Goal: Task Accomplishment & Management: Use online tool/utility

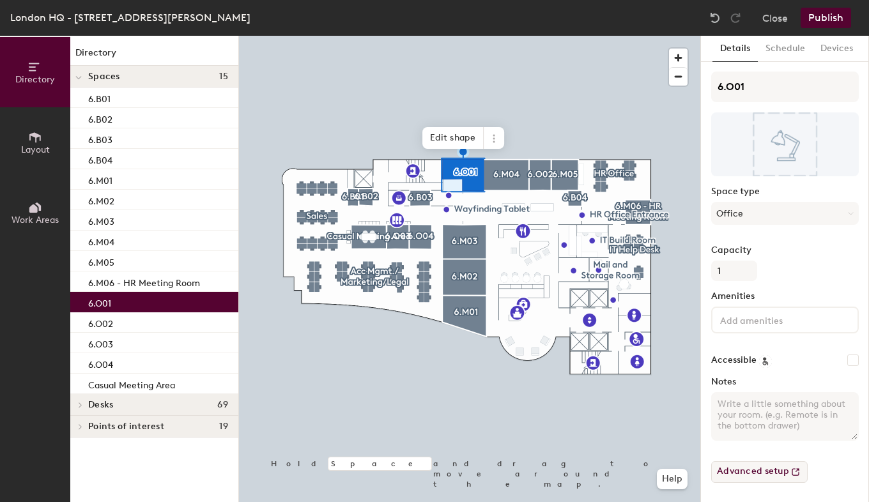
click at [778, 471] on button "Advanced setup" at bounding box center [759, 472] width 96 height 22
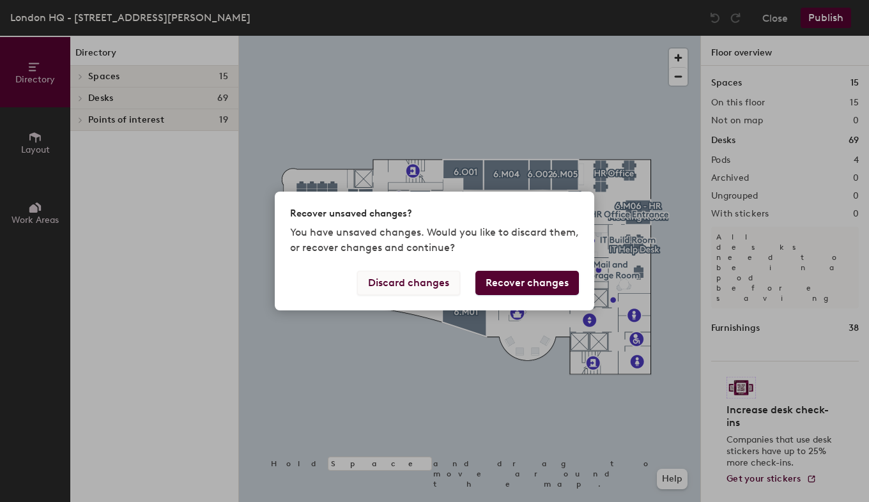
click at [421, 282] on button "Discard changes" at bounding box center [408, 283] width 103 height 24
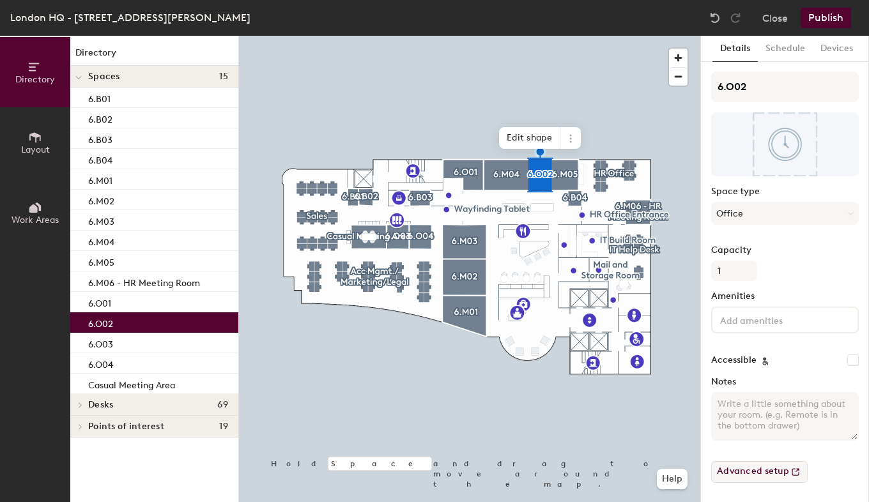
click at [772, 470] on button "Advanced setup" at bounding box center [759, 472] width 96 height 22
click at [772, 20] on button "Close" at bounding box center [775, 18] width 26 height 20
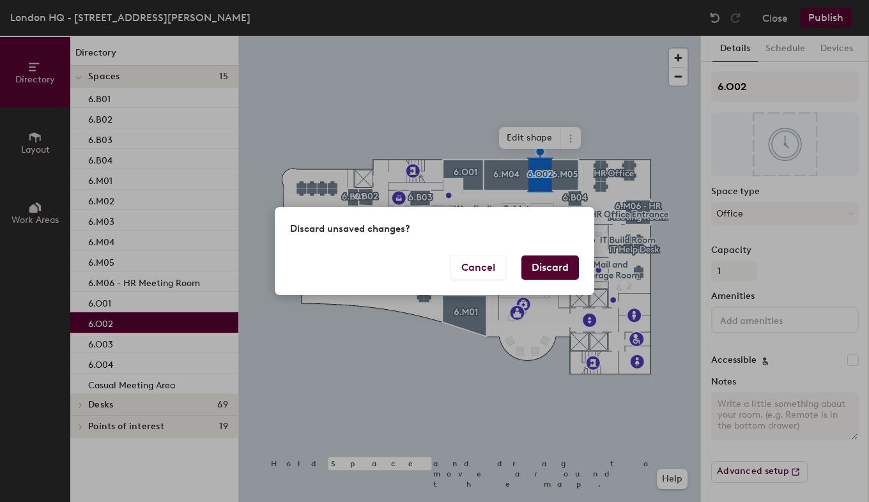
click at [555, 263] on button "Discard" at bounding box center [549, 268] width 57 height 24
